Goal: Transaction & Acquisition: Purchase product/service

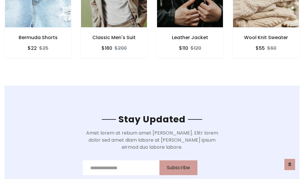
scroll to position [894, 0]
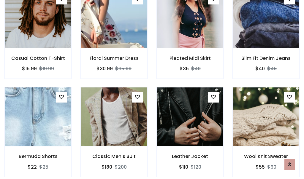
click at [152, 90] on div "Leather Jacket $110 $120" at bounding box center [190, 136] width 76 height 98
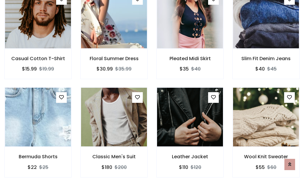
click at [152, 90] on div "Leather Jacket $110 $120" at bounding box center [190, 137] width 76 height 98
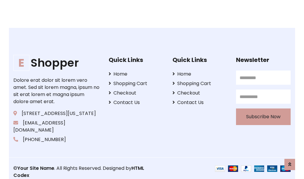
scroll to position [1130, 0]
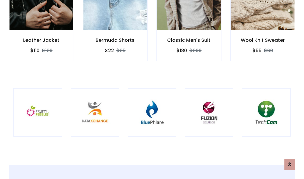
click at [152, 89] on div at bounding box center [152, 112] width 49 height 49
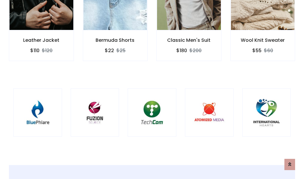
click at [152, 90] on div at bounding box center [152, 112] width 49 height 49
click at [152, 89] on div at bounding box center [152, 112] width 49 height 49
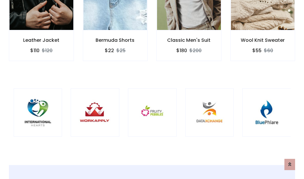
scroll to position [0, 0]
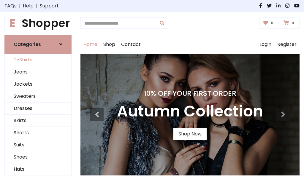
click at [38, 60] on link "T-Shirts" at bounding box center [38, 60] width 66 height 12
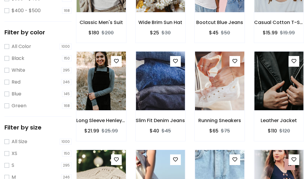
scroll to position [208, 0]
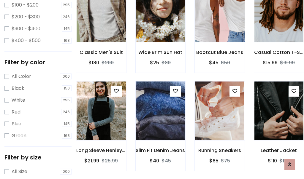
click at [219, 21] on img at bounding box center [219, 13] width 59 height 142
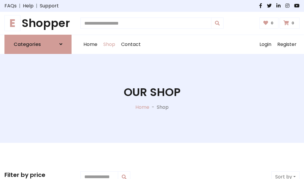
click at [38, 23] on h1 "E Shopper" at bounding box center [37, 23] width 67 height 13
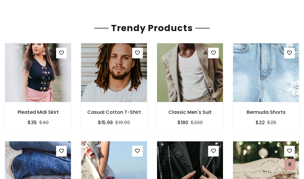
scroll to position [35, 0]
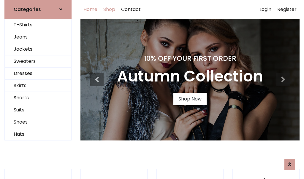
click at [110, 9] on link "Shop" at bounding box center [109, 9] width 18 height 19
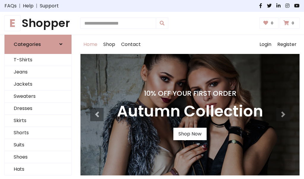
scroll to position [195, 0]
